Goal: Task Accomplishment & Management: Use online tool/utility

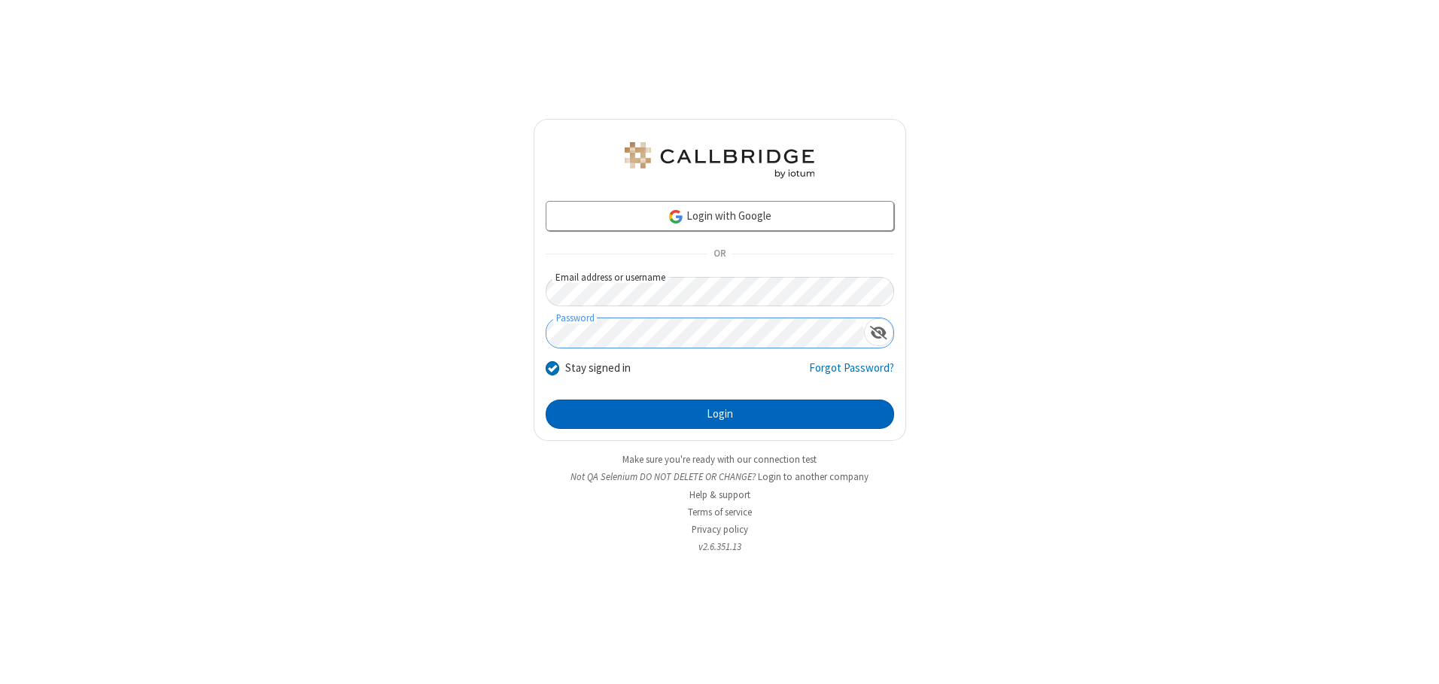
click at [720, 414] on button "Login" at bounding box center [720, 415] width 349 height 30
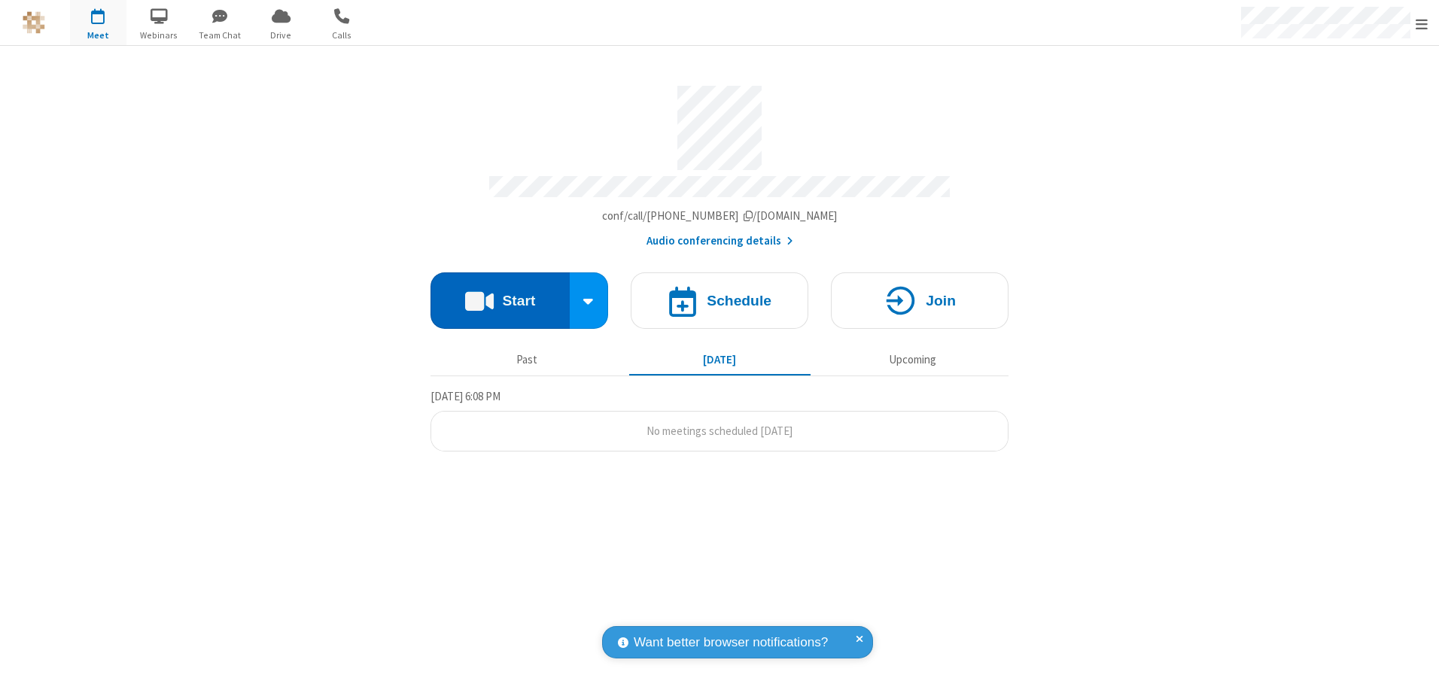
click at [500, 295] on button "Start" at bounding box center [500, 301] width 139 height 56
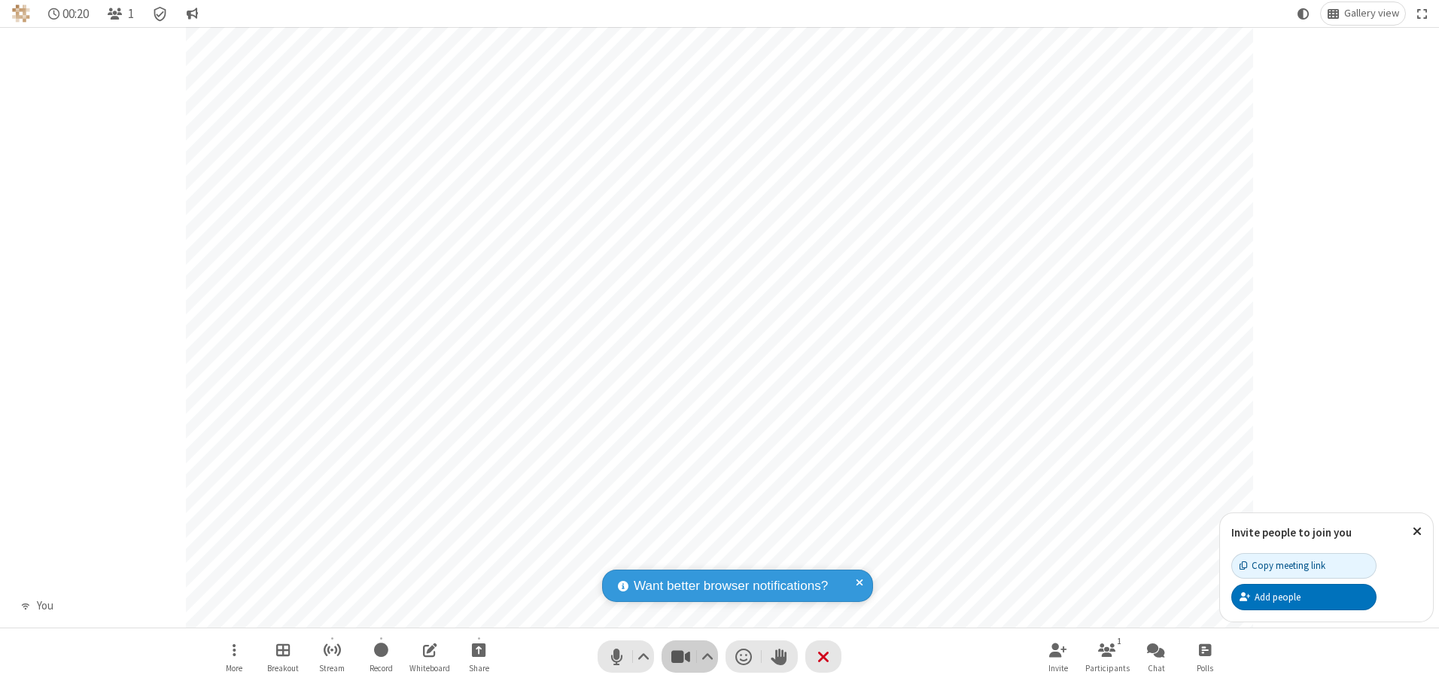
click at [681, 656] on span "Stop video (Alt+V)" at bounding box center [680, 657] width 23 height 22
click at [681, 656] on span "Start video (Alt+V)" at bounding box center [680, 657] width 23 height 22
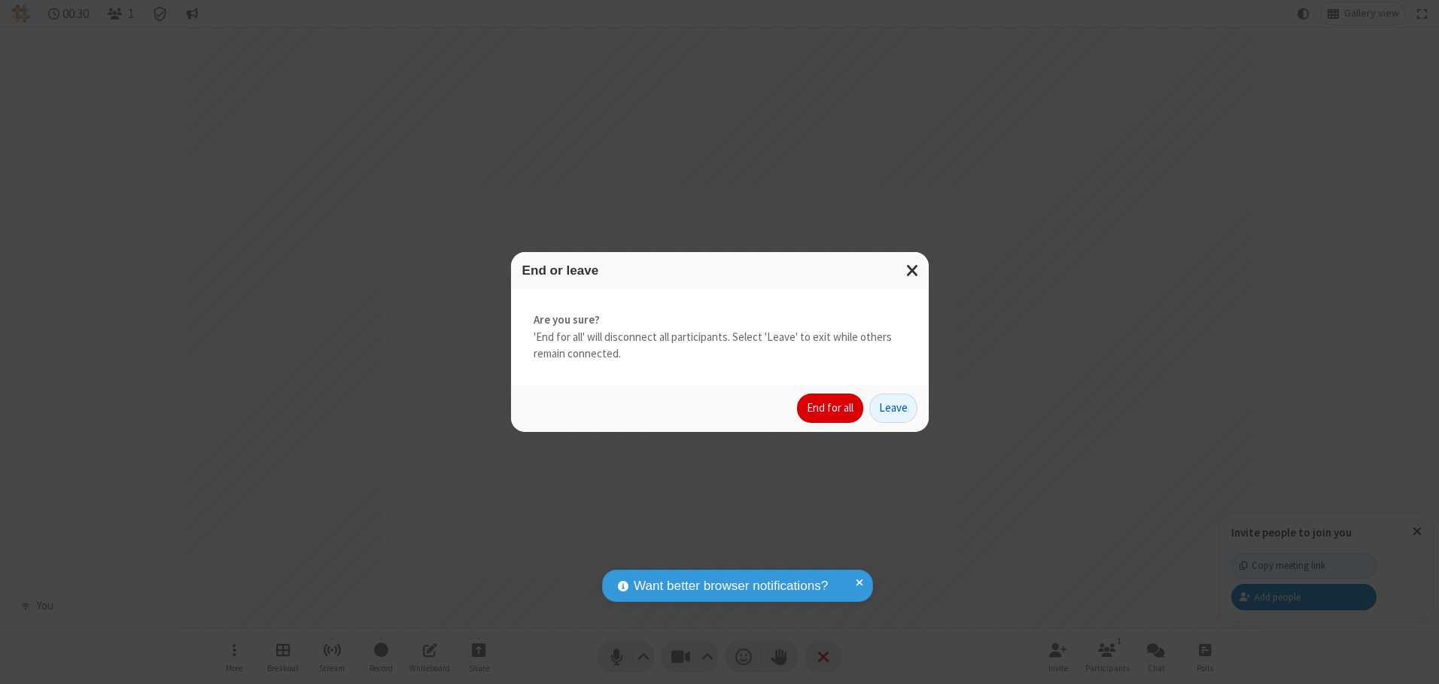
click at [831, 408] on button "End for all" at bounding box center [830, 409] width 66 height 30
